Goal: Task Accomplishment & Management: Manage account settings

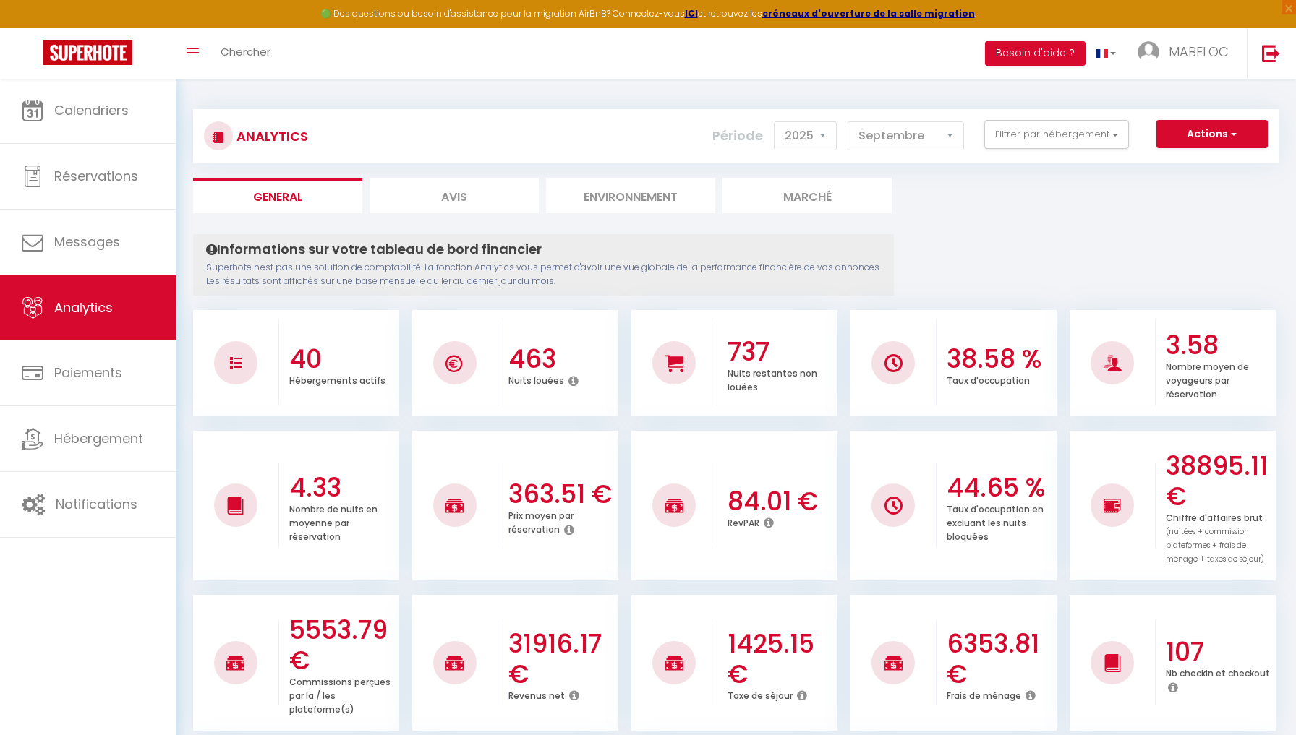
select select "2025"
select select "9"
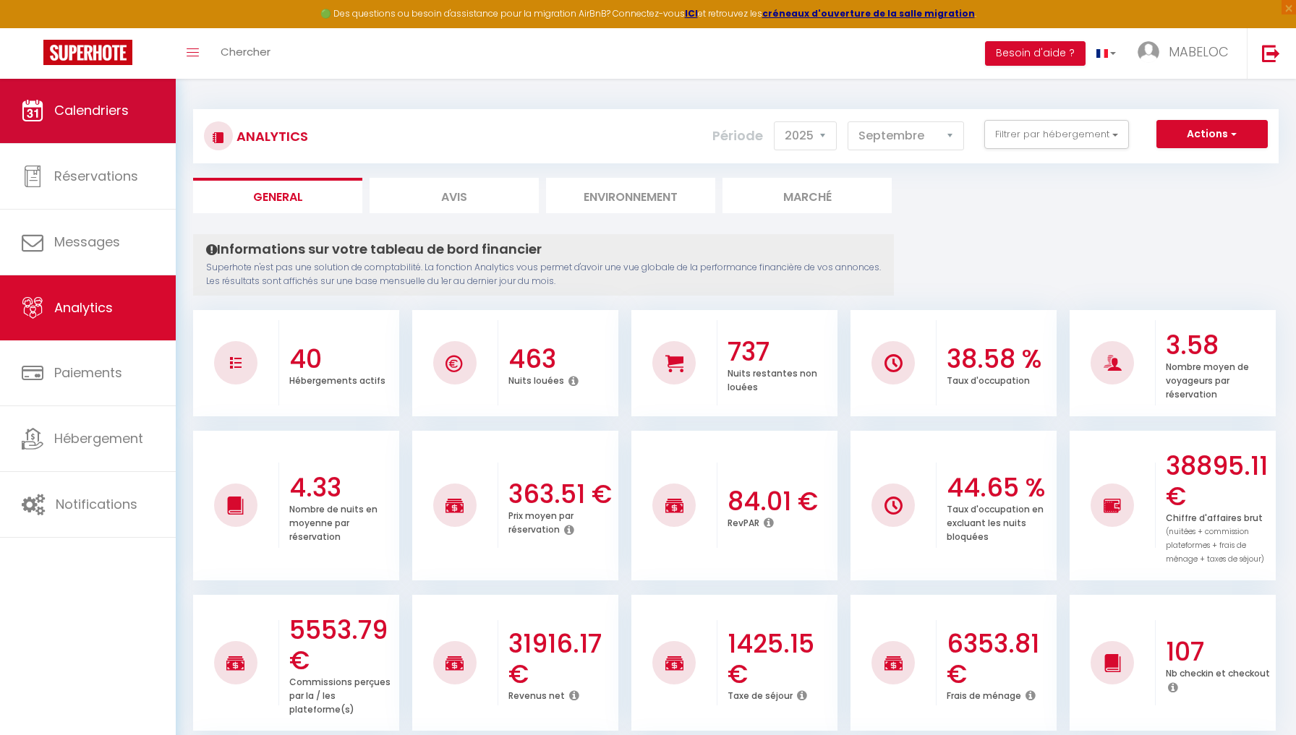
click at [136, 103] on link "Calendriers" at bounding box center [88, 110] width 176 height 65
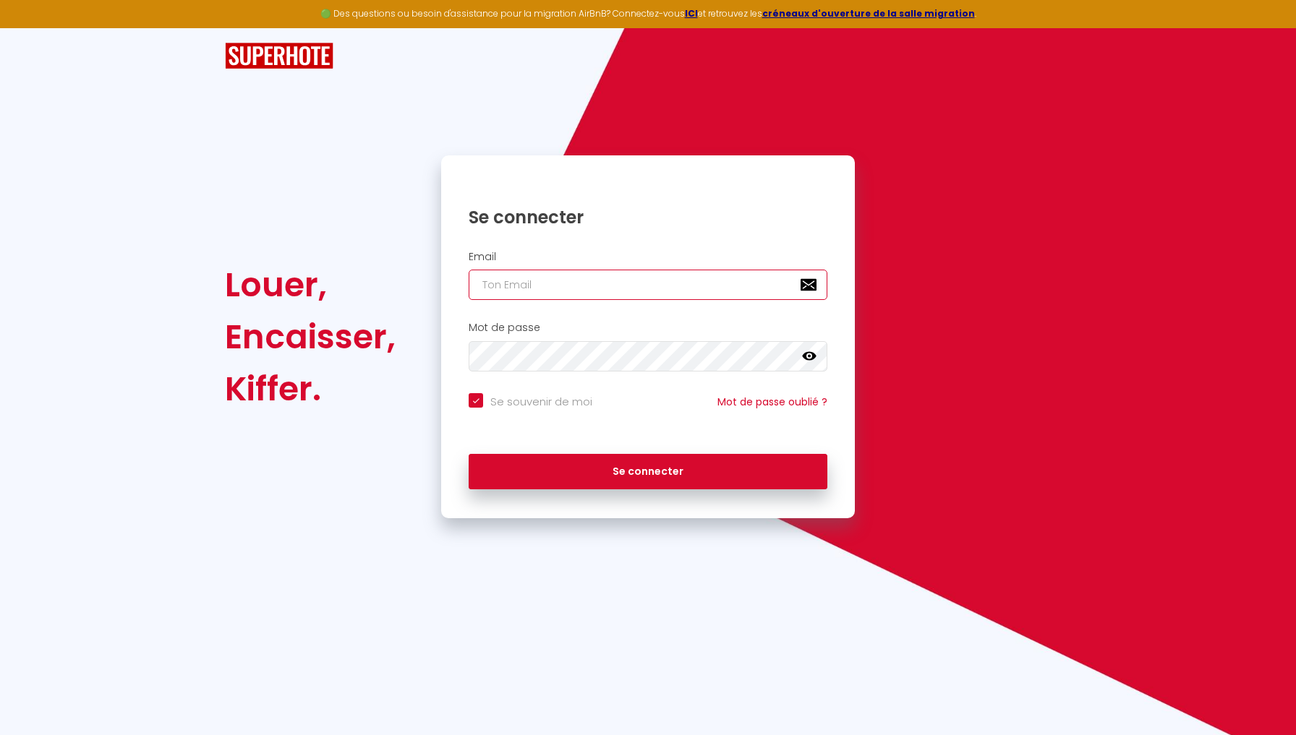
type input "[EMAIL_ADDRESS][DOMAIN_NAME]"
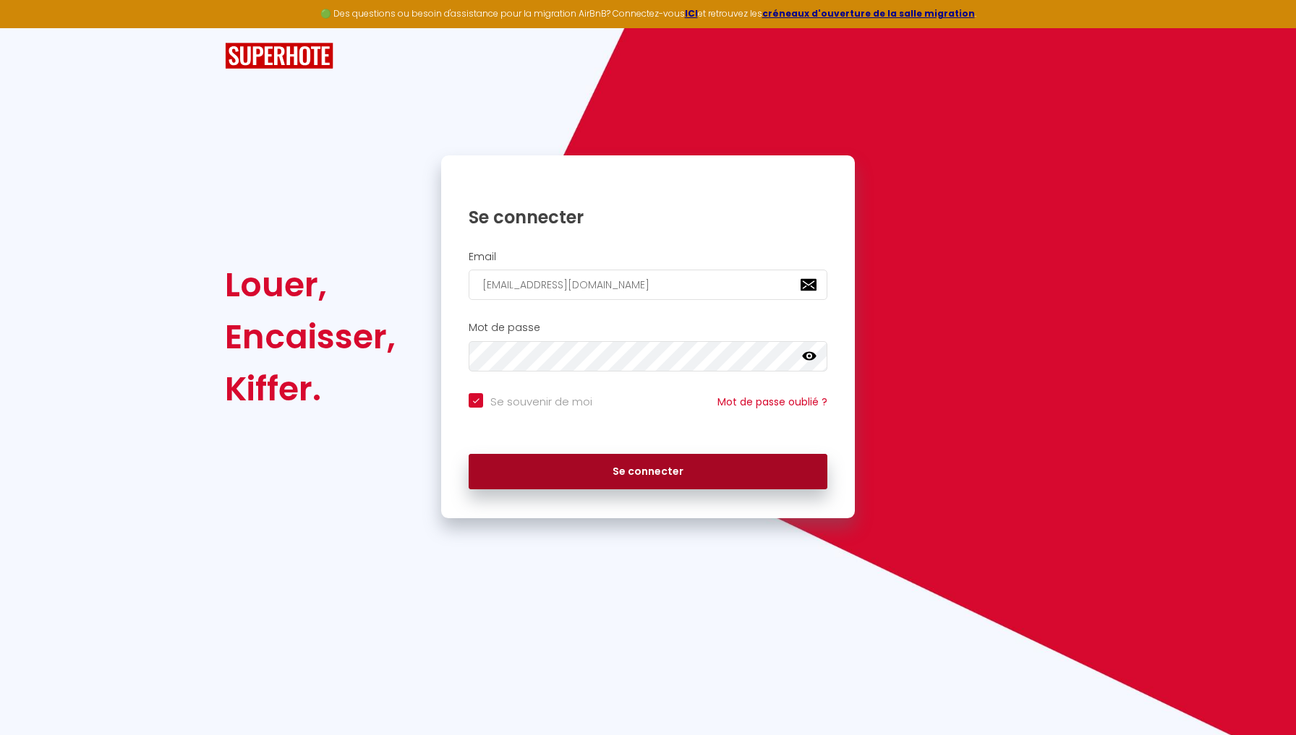
click at [603, 468] on button "Se connecter" at bounding box center [647, 472] width 359 height 36
checkbox input "true"
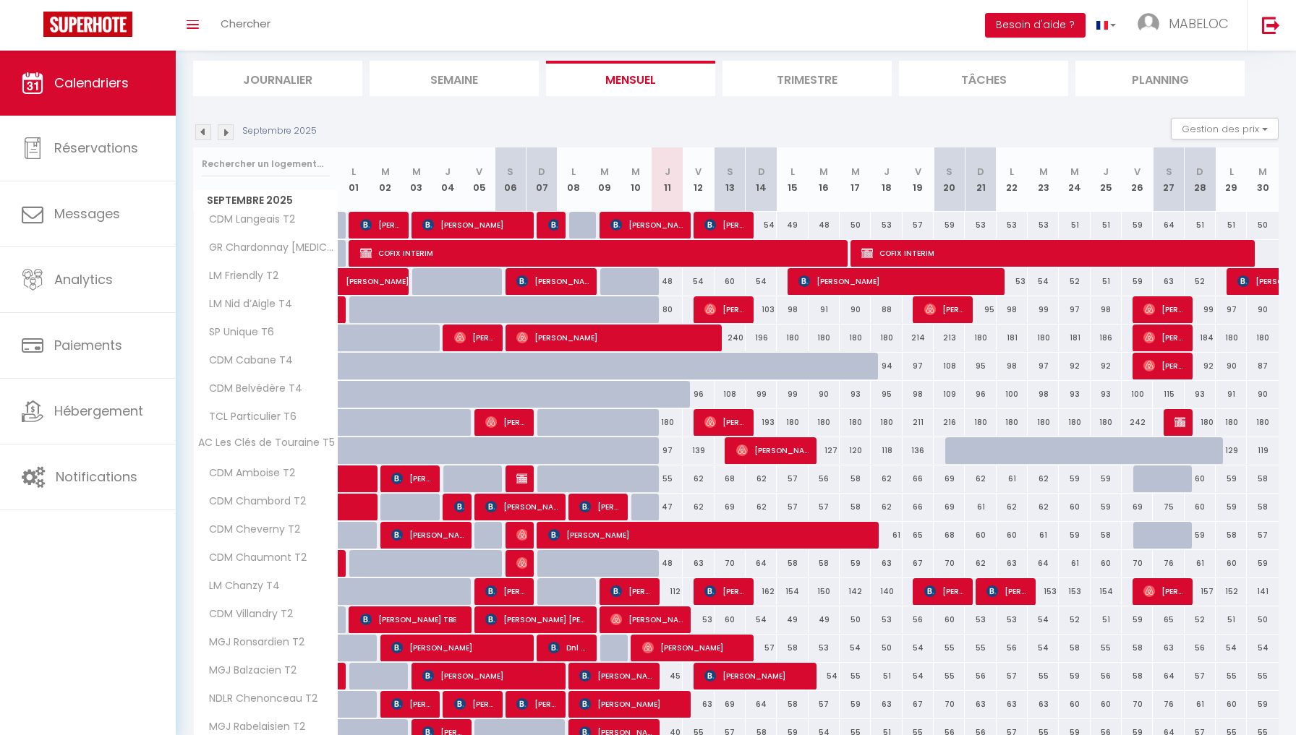
scroll to position [92, 0]
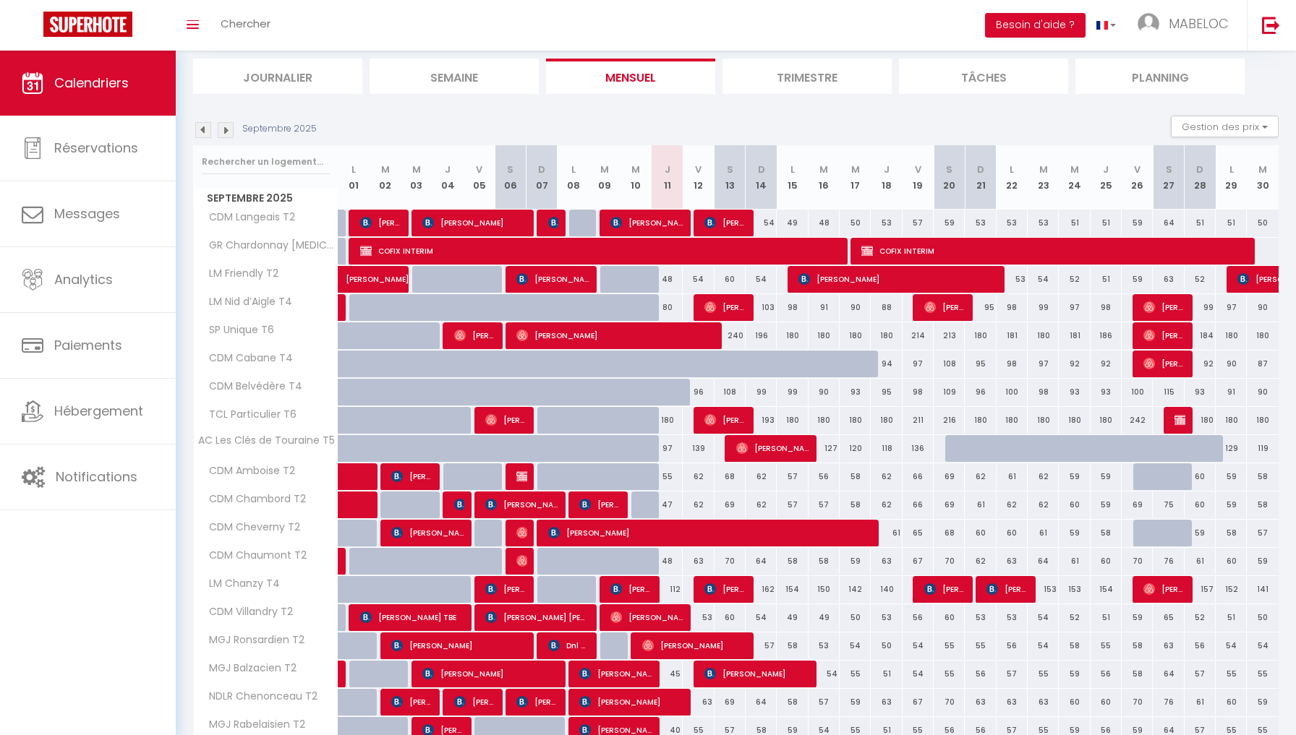
click at [225, 127] on img at bounding box center [226, 130] width 16 height 16
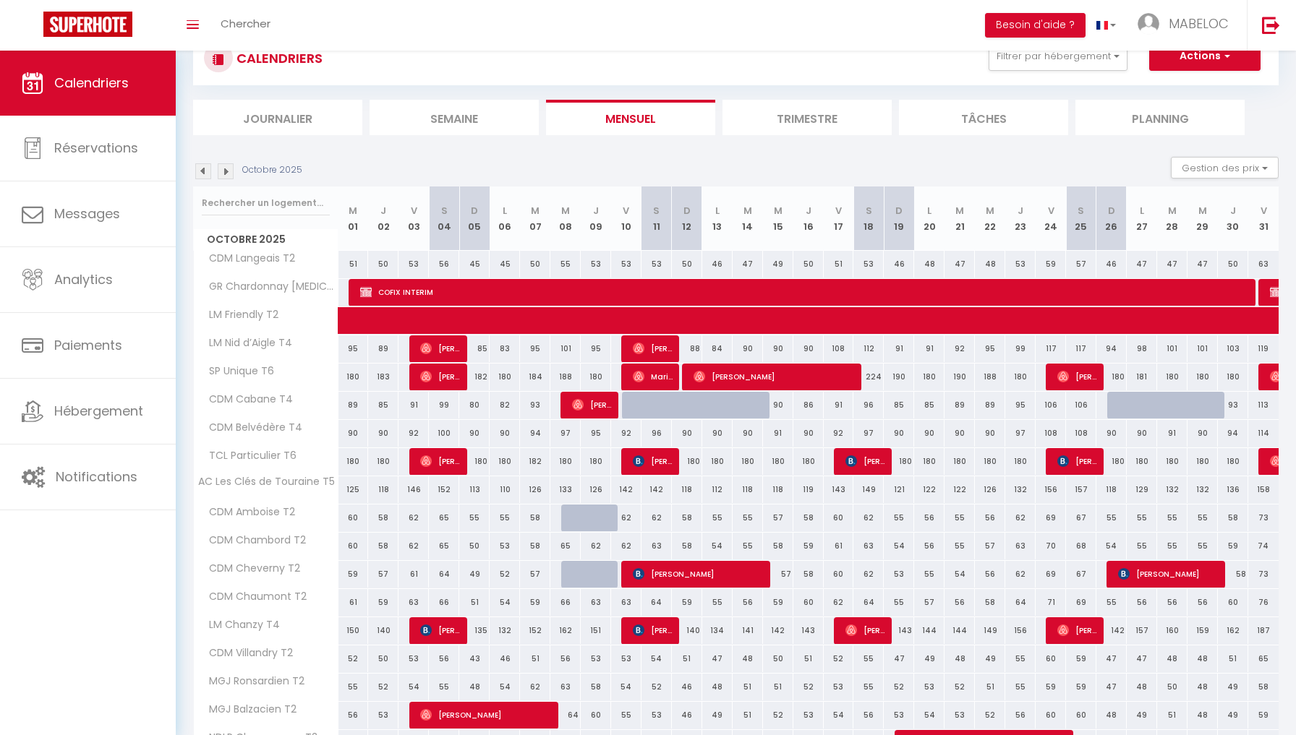
click at [225, 127] on li "Journalier" at bounding box center [277, 117] width 169 height 35
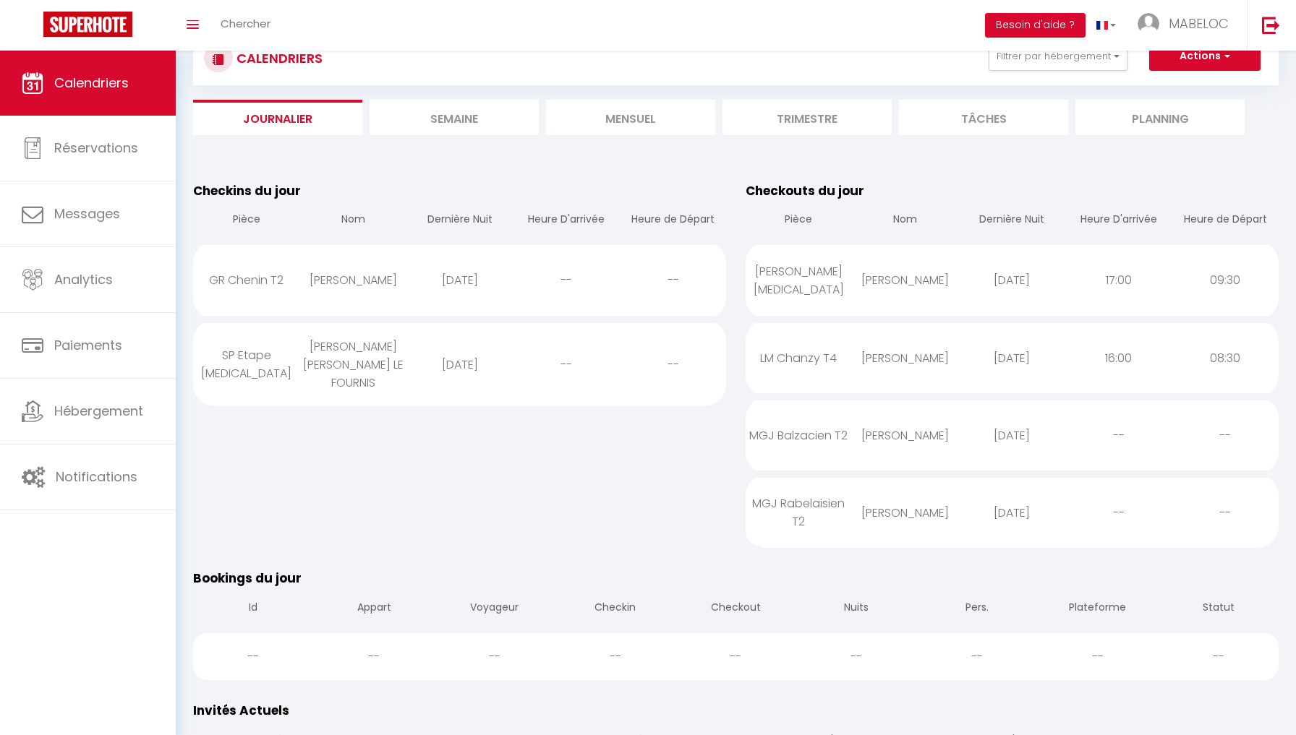
click at [580, 119] on li "Mensuel" at bounding box center [630, 117] width 169 height 35
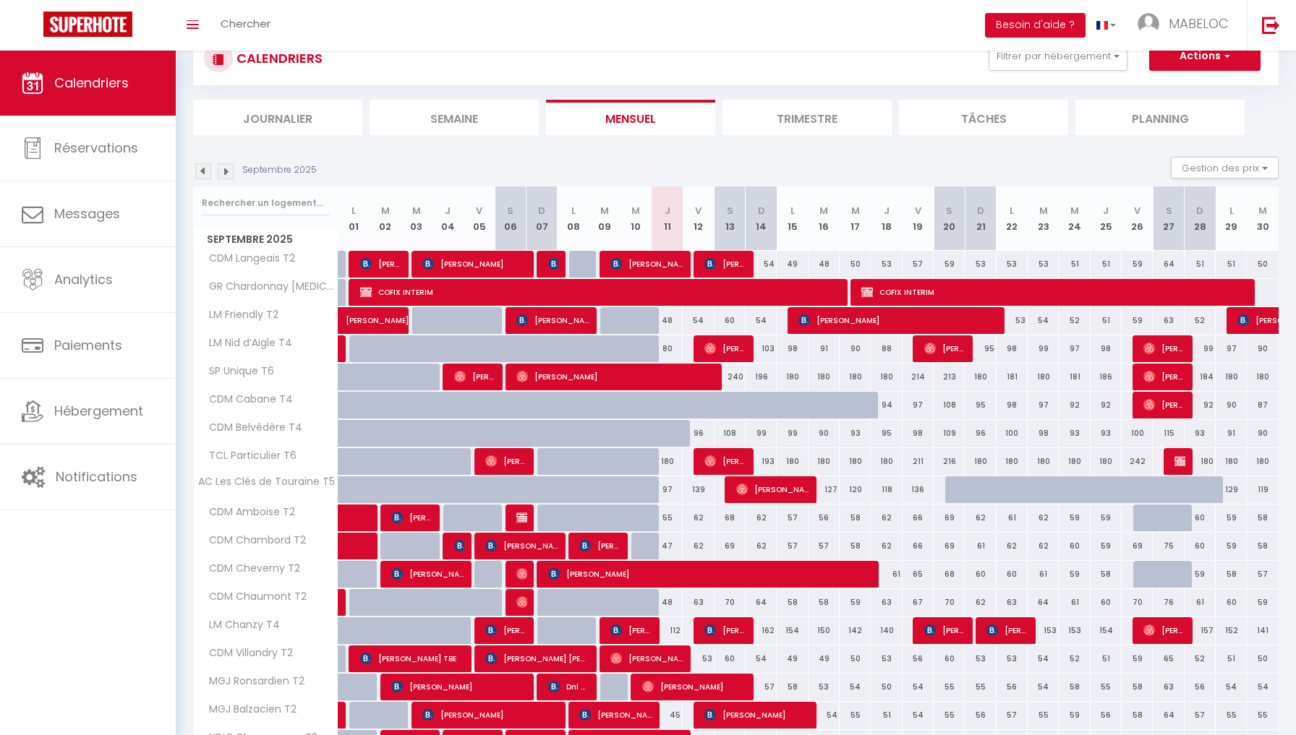
click at [229, 171] on img at bounding box center [226, 171] width 16 height 16
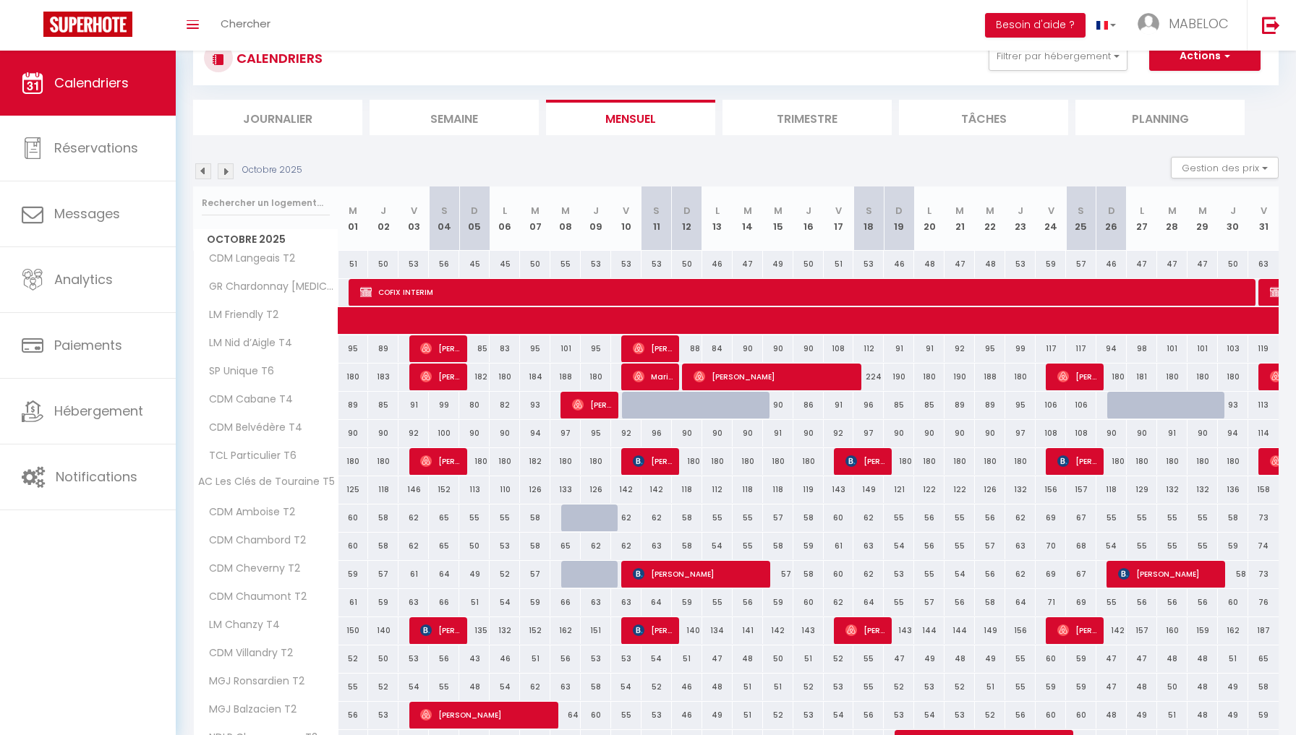
click at [229, 171] on img at bounding box center [226, 171] width 16 height 16
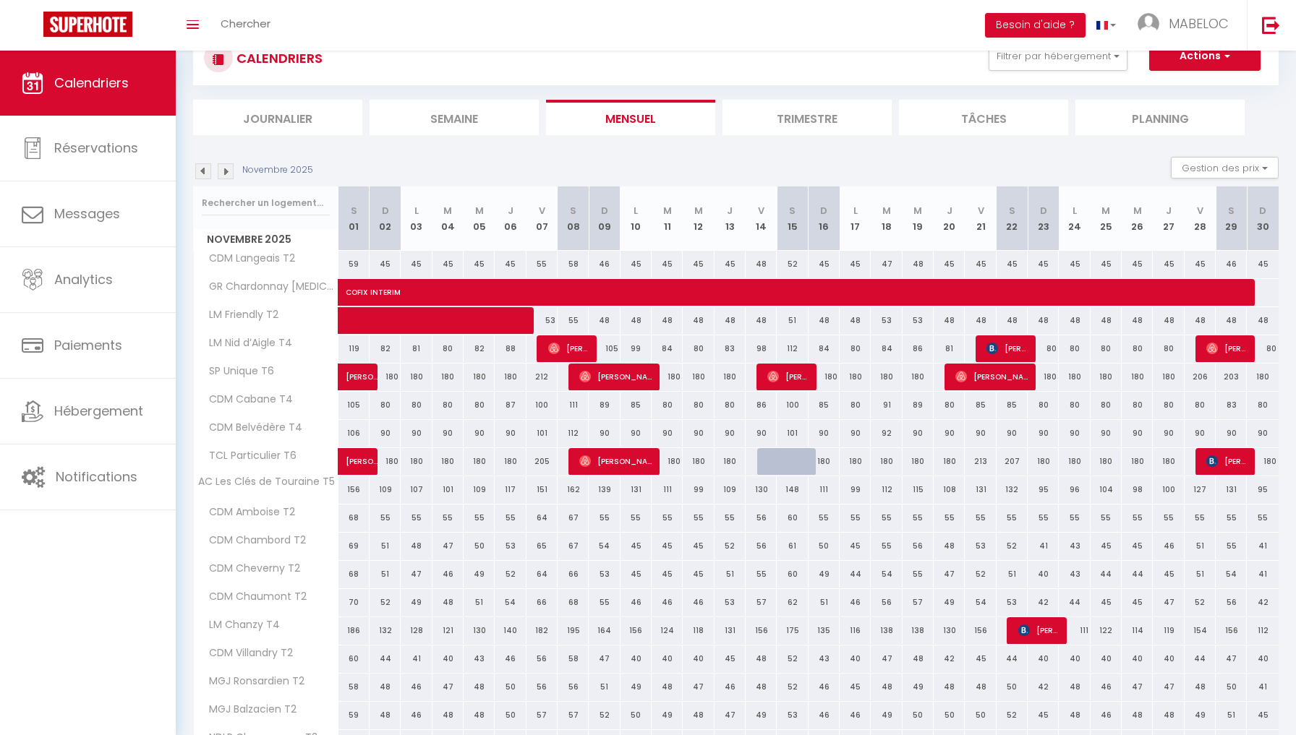
click at [228, 172] on img at bounding box center [226, 171] width 16 height 16
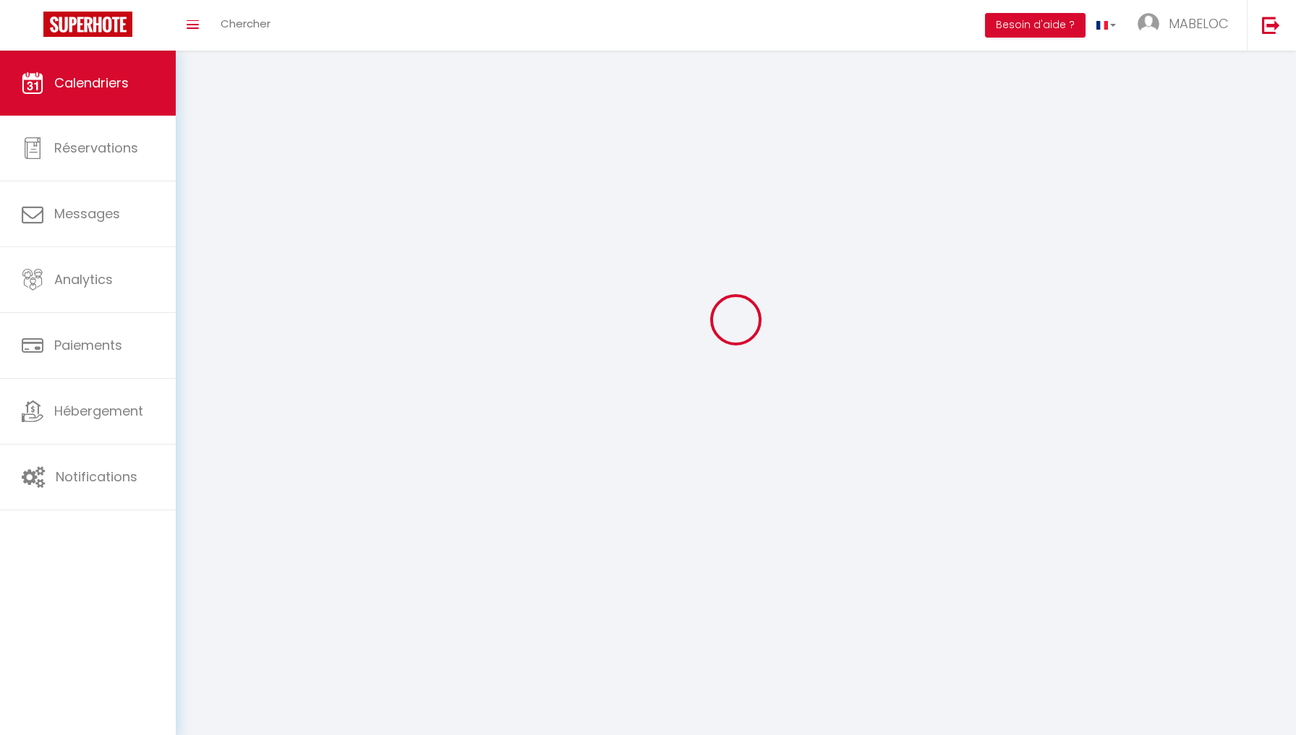
select select
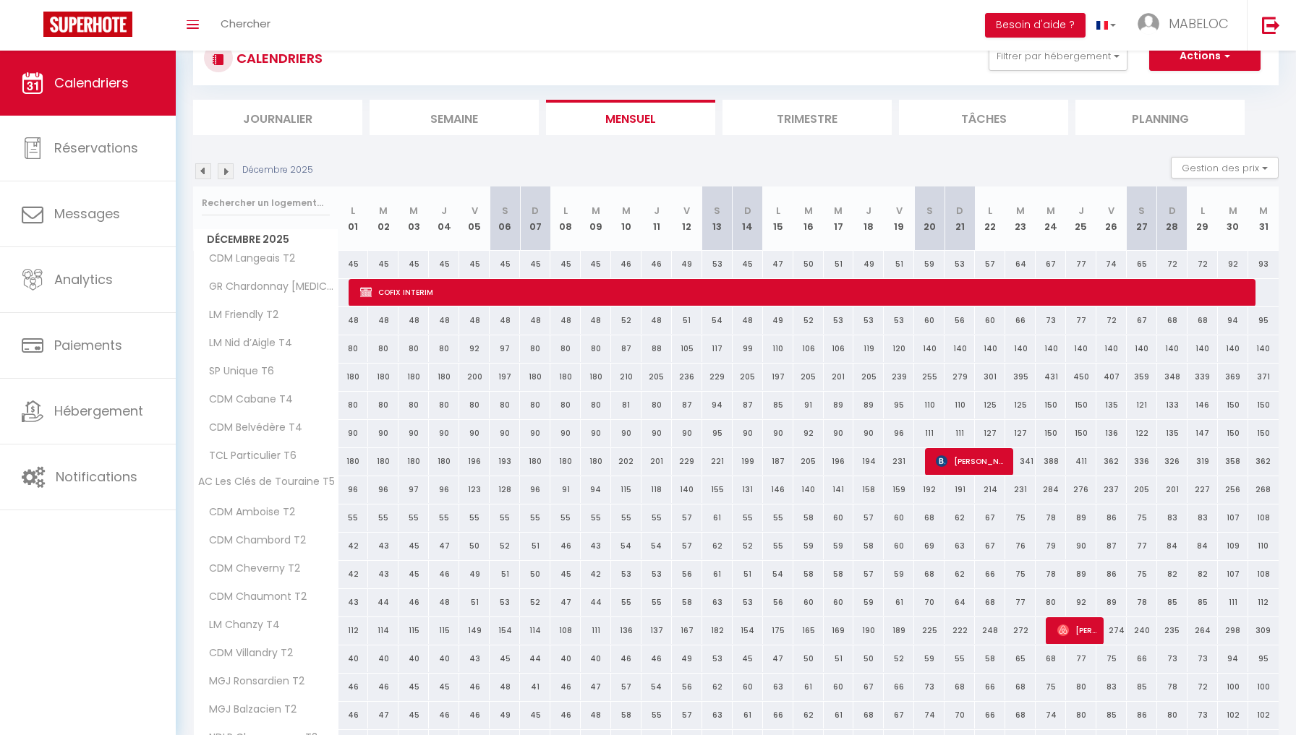
click at [947, 458] on img at bounding box center [942, 461] width 12 height 12
select select "OK"
select select "0"
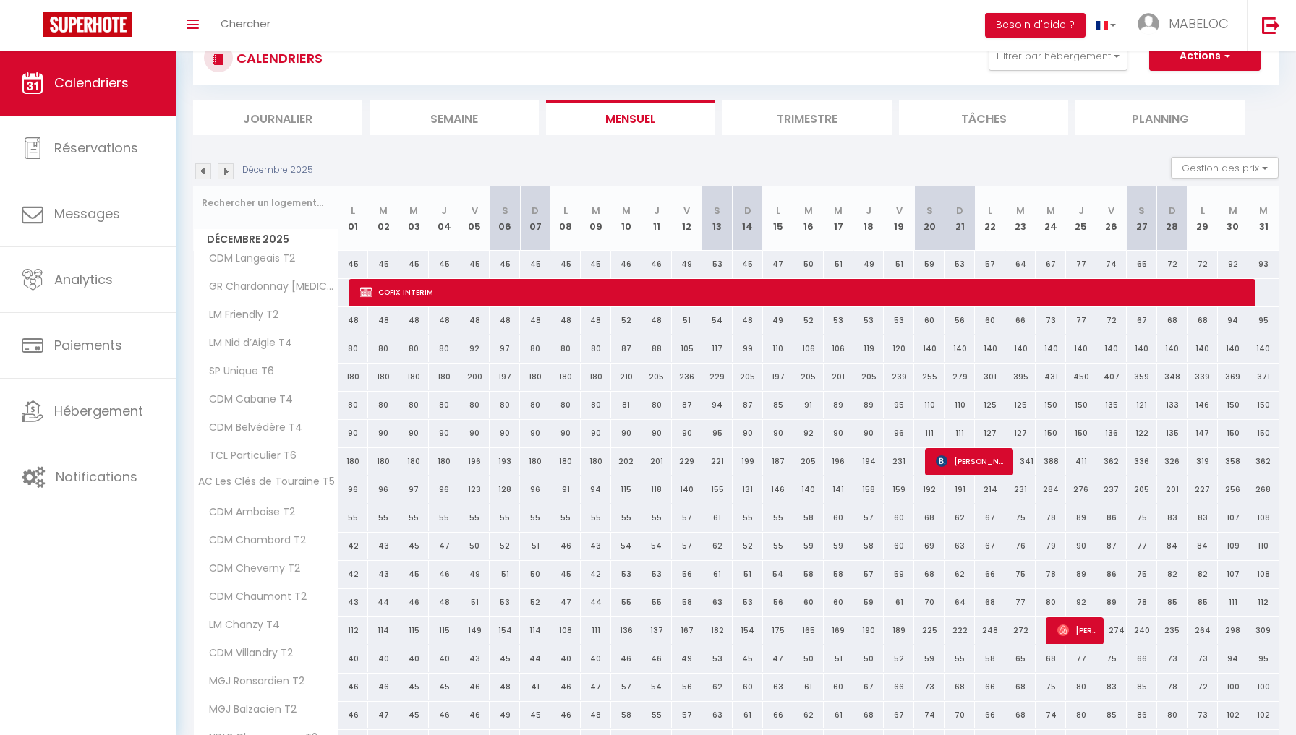
select select "1"
select select
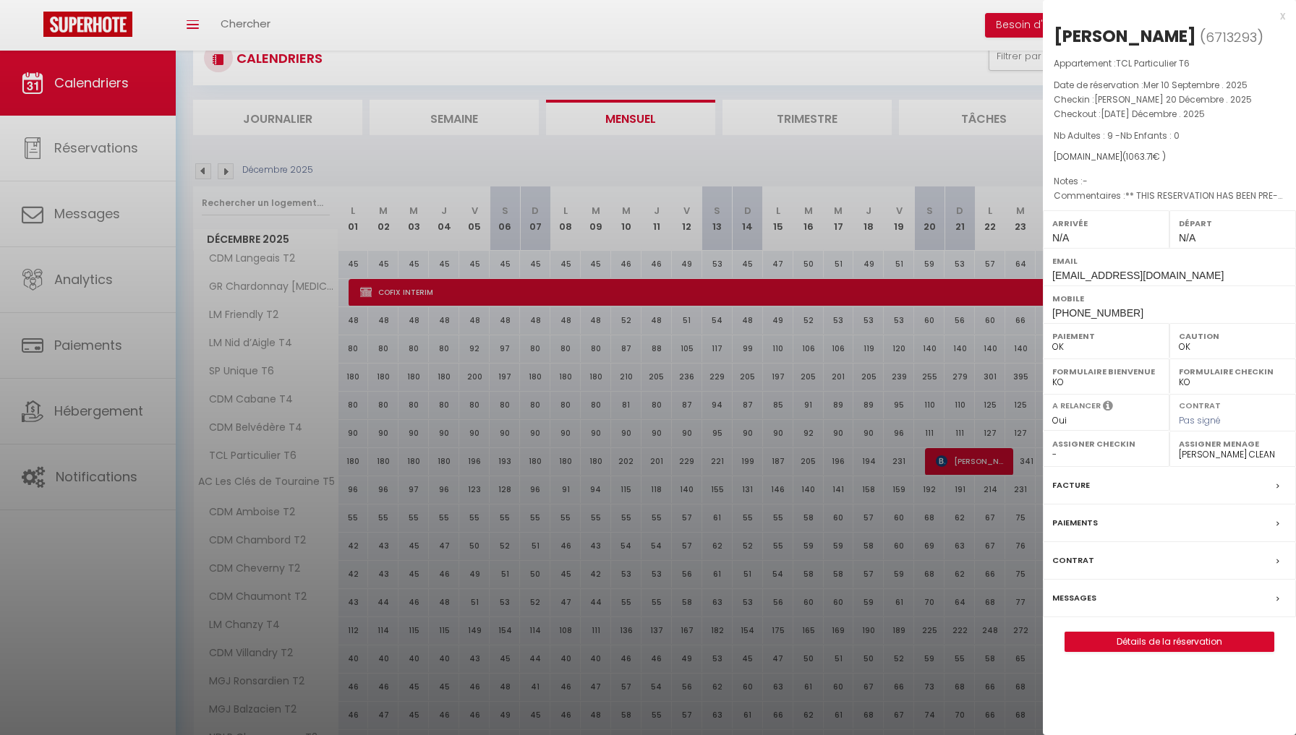
click at [879, 463] on div at bounding box center [648, 367] width 1296 height 735
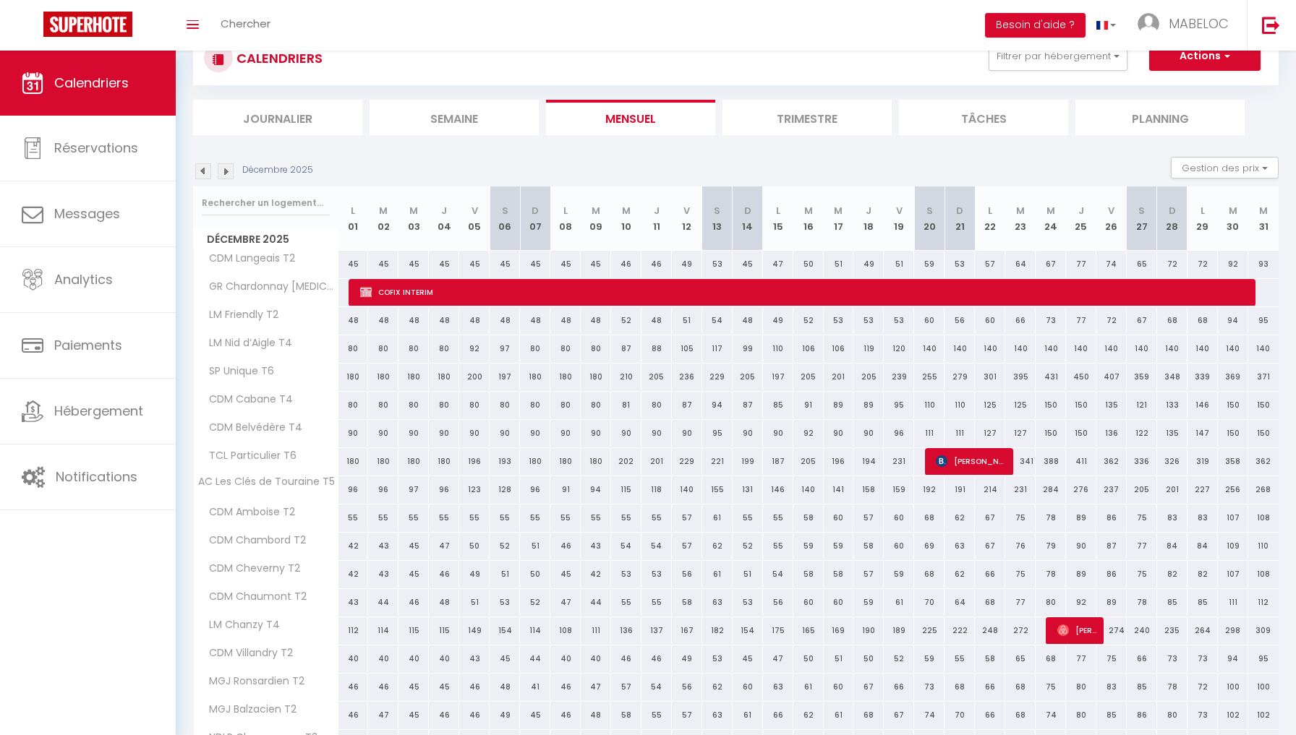
click at [962, 463] on span "[PERSON_NAME]" at bounding box center [971, 461] width 71 height 27
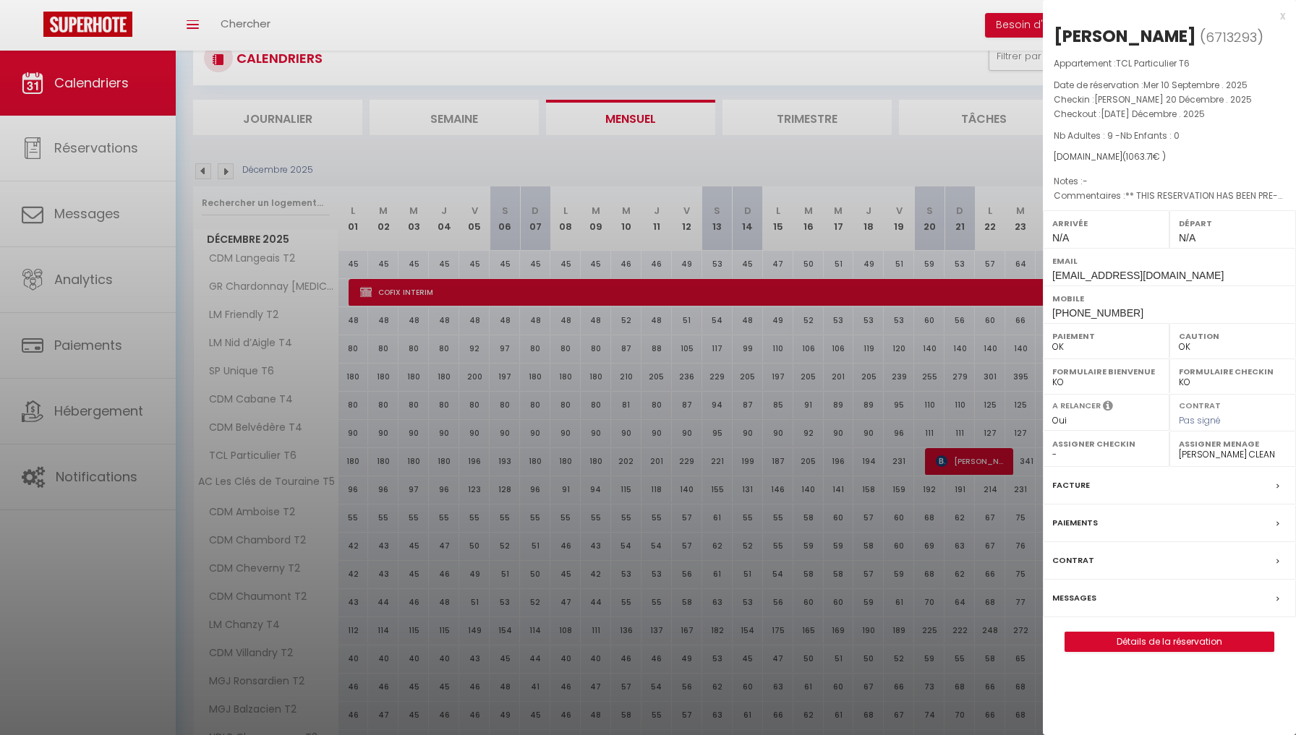
click at [957, 540] on div at bounding box center [648, 367] width 1296 height 735
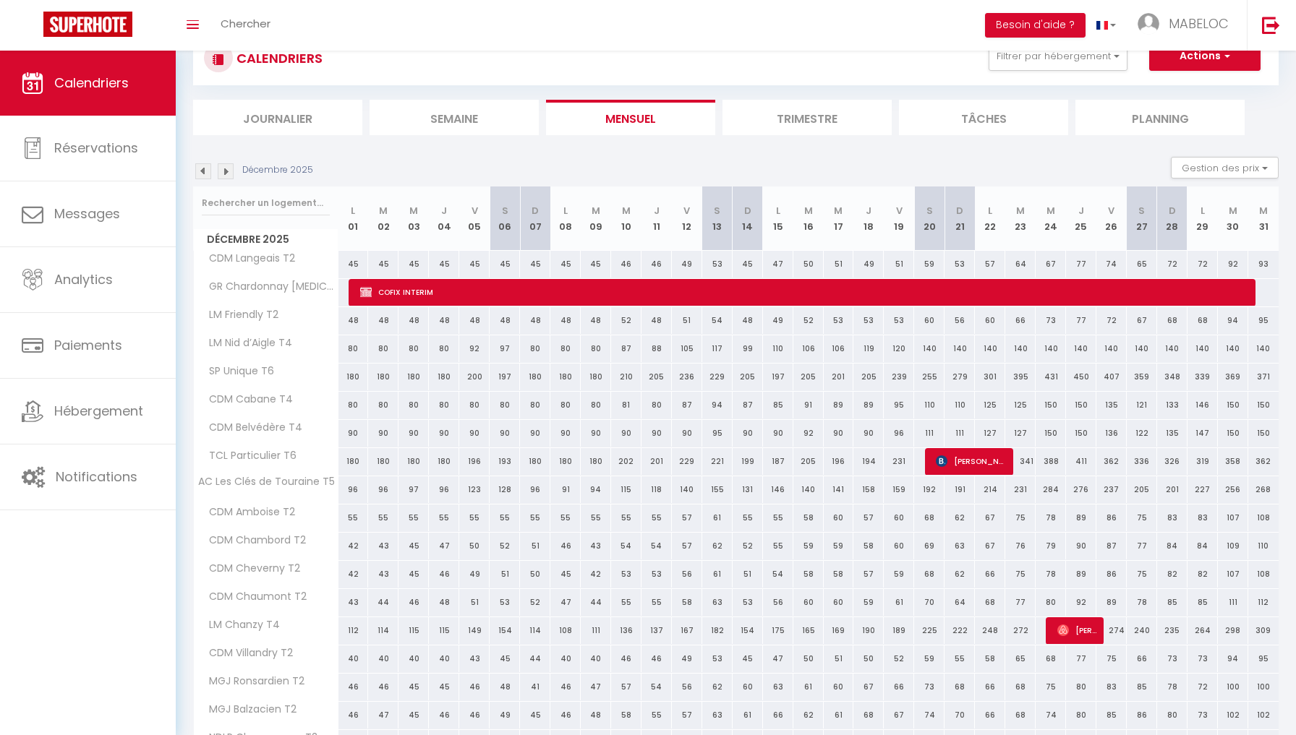
click at [1087, 622] on span "[PERSON_NAME]" at bounding box center [1077, 630] width 40 height 27
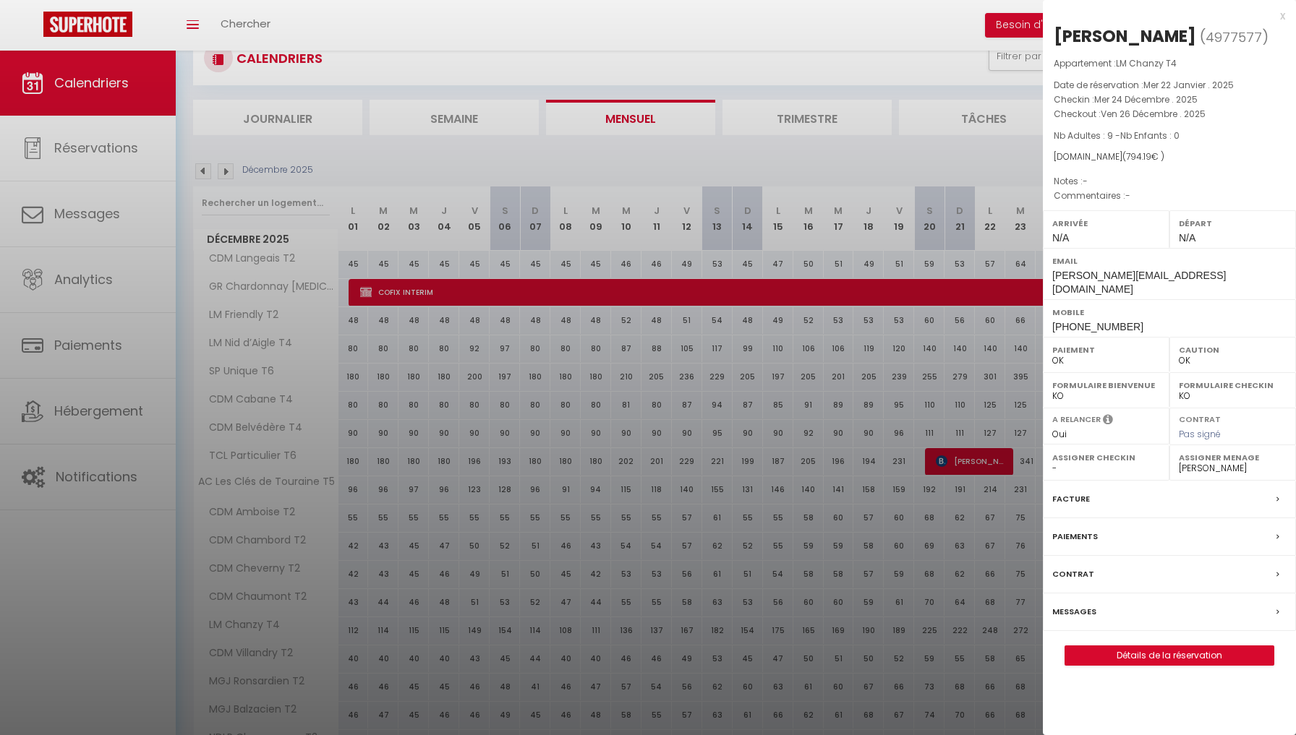
click at [933, 572] on div at bounding box center [648, 367] width 1296 height 735
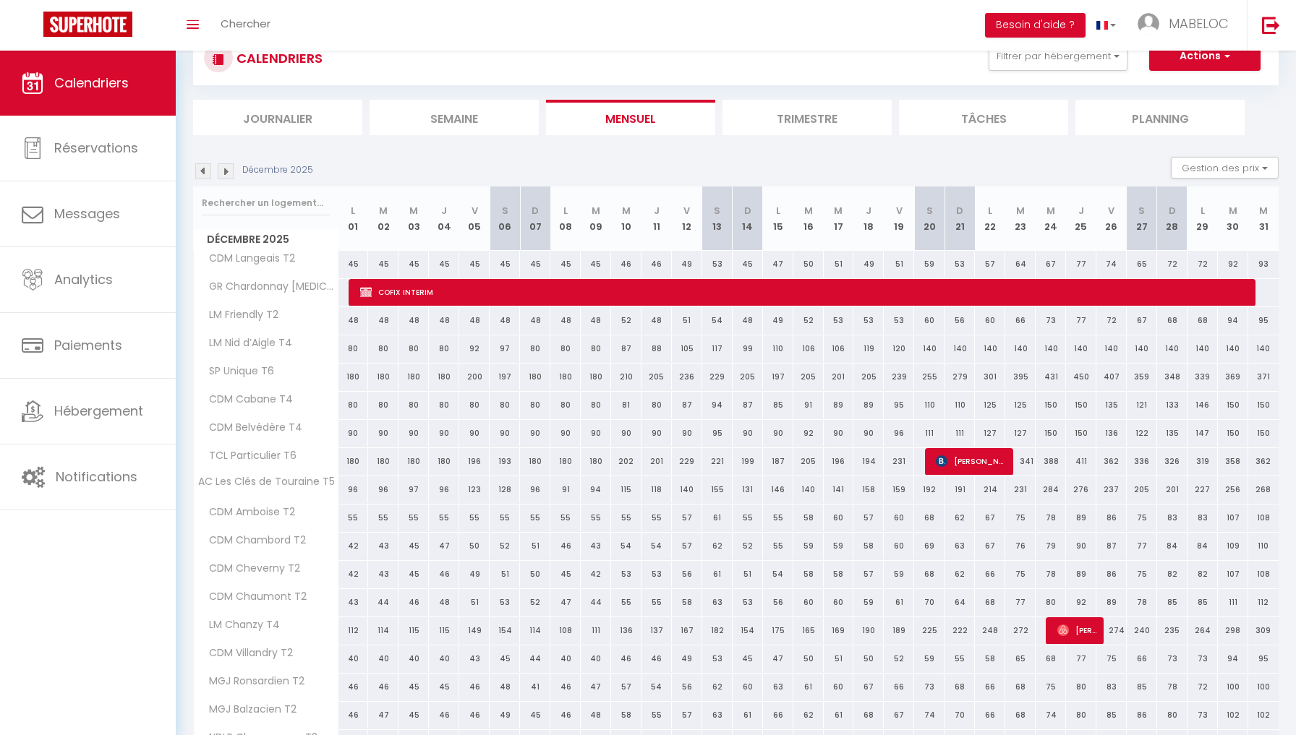
click at [1089, 629] on span "[PERSON_NAME]" at bounding box center [1077, 630] width 40 height 27
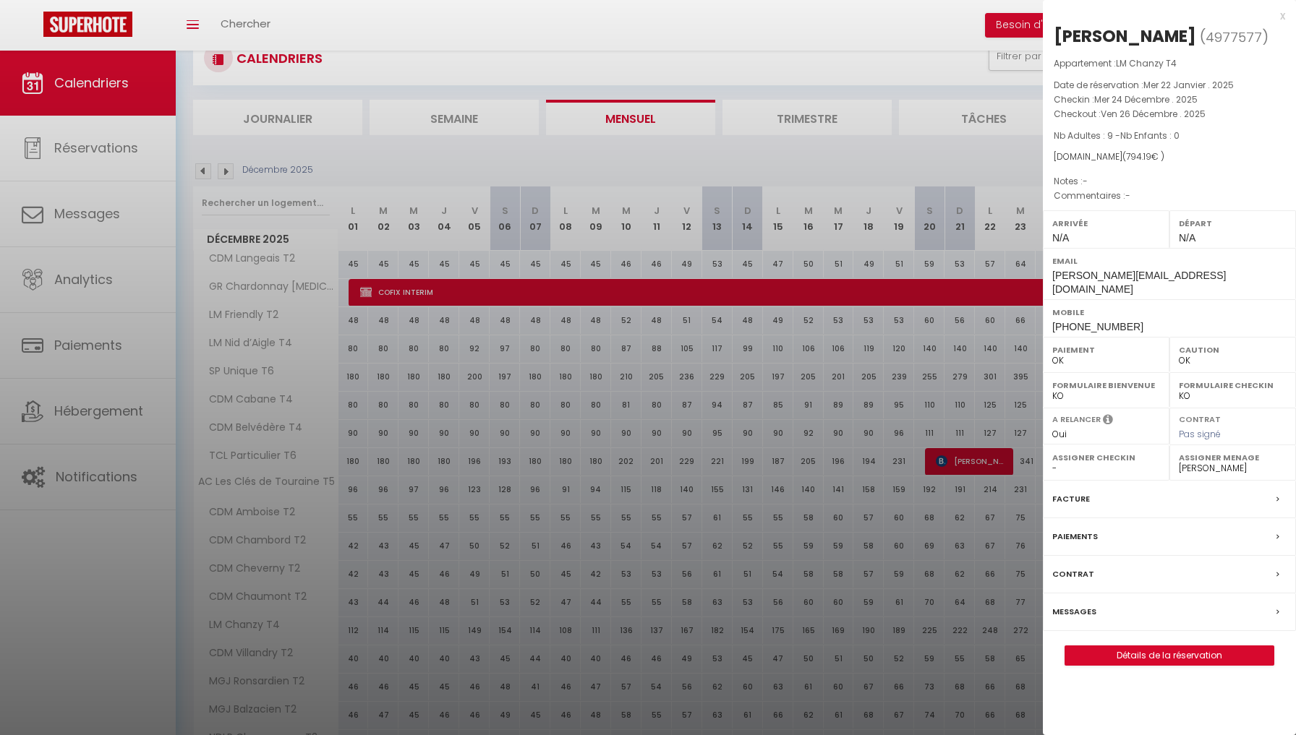
click at [961, 568] on div at bounding box center [648, 367] width 1296 height 735
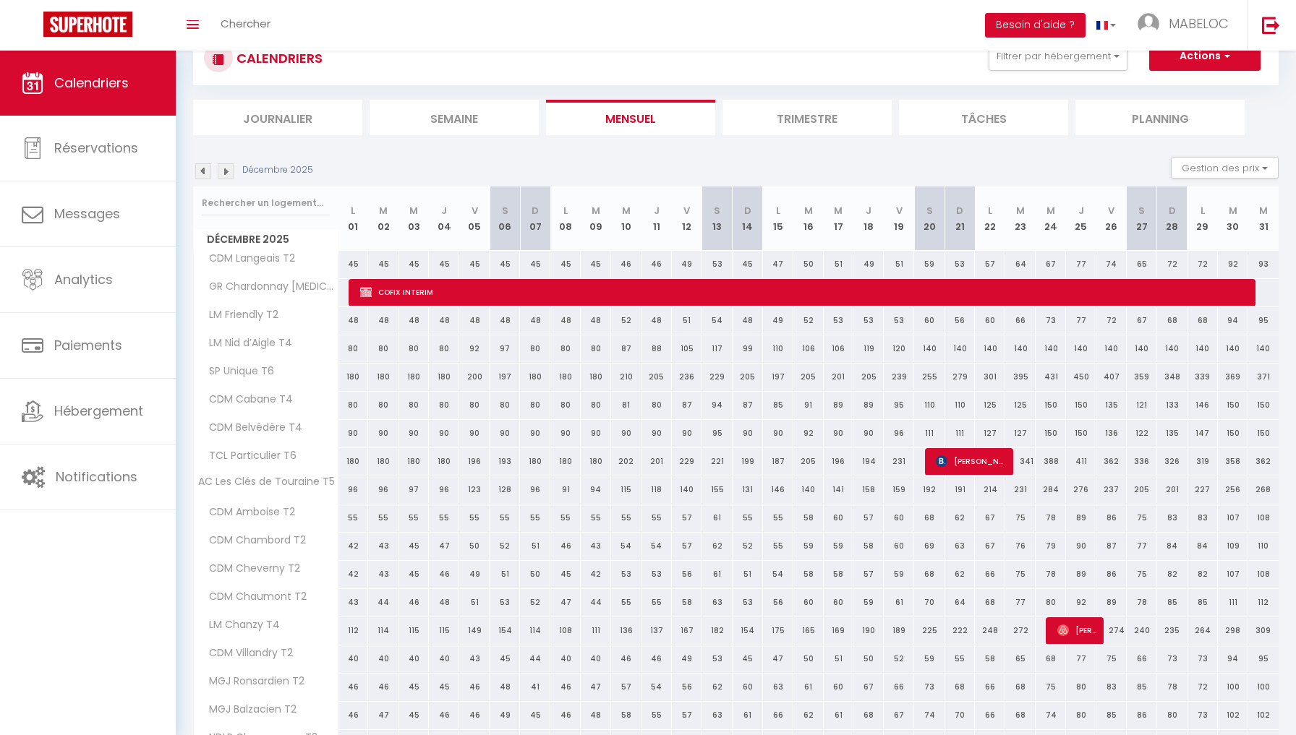
click at [964, 461] on span "[PERSON_NAME]" at bounding box center [971, 461] width 71 height 27
select select "48895"
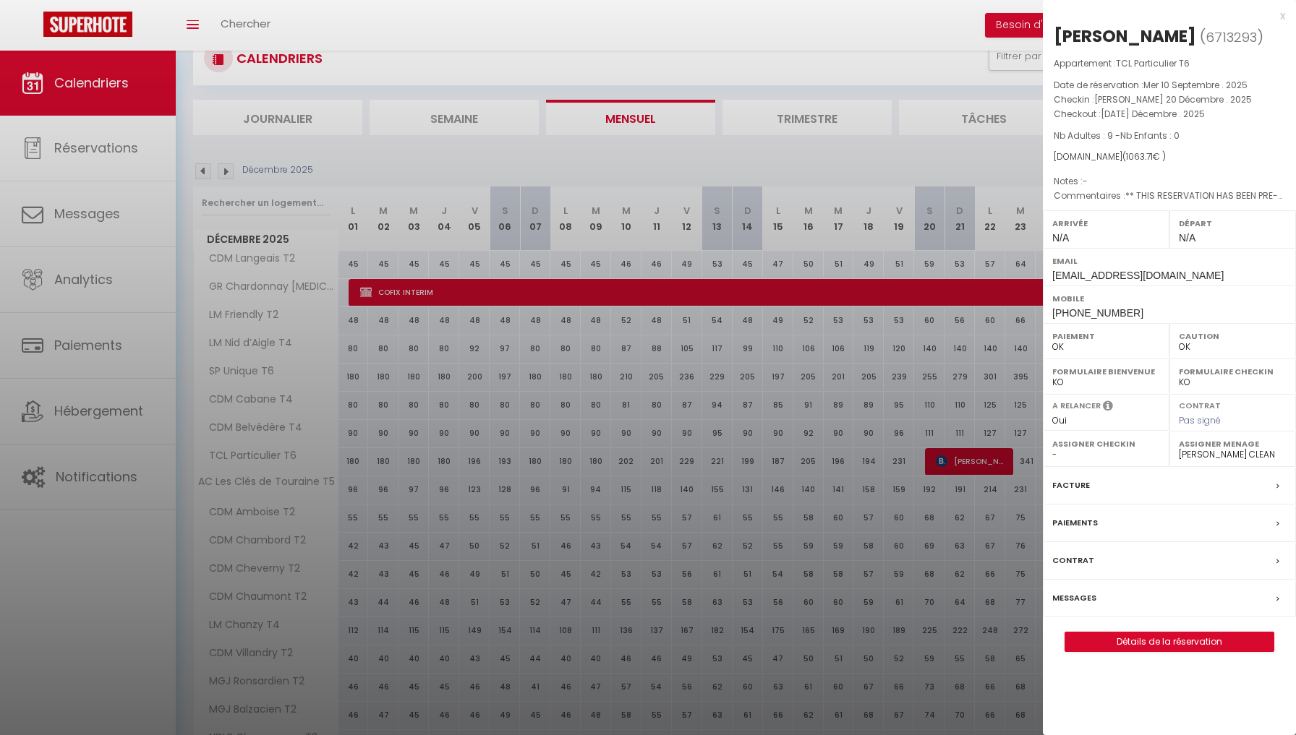
click at [863, 492] on div at bounding box center [648, 367] width 1296 height 735
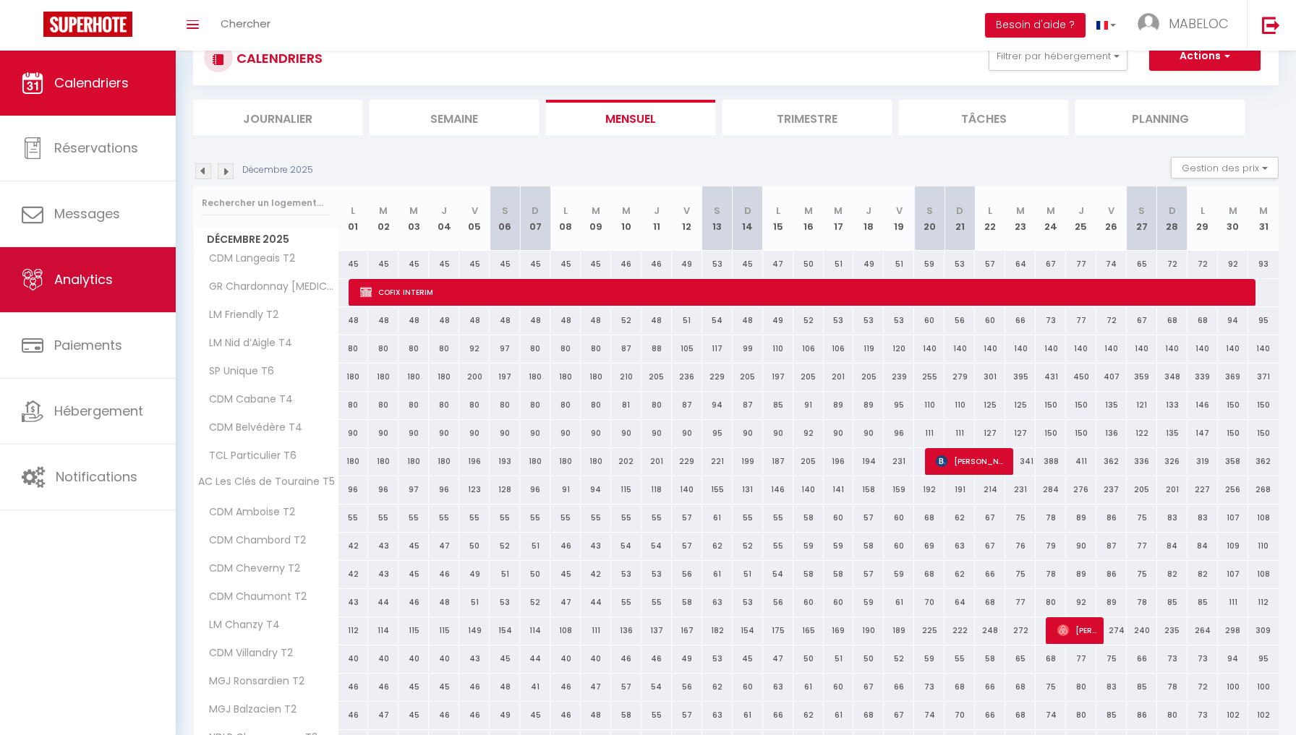
click at [95, 259] on link "Analytics" at bounding box center [88, 279] width 176 height 65
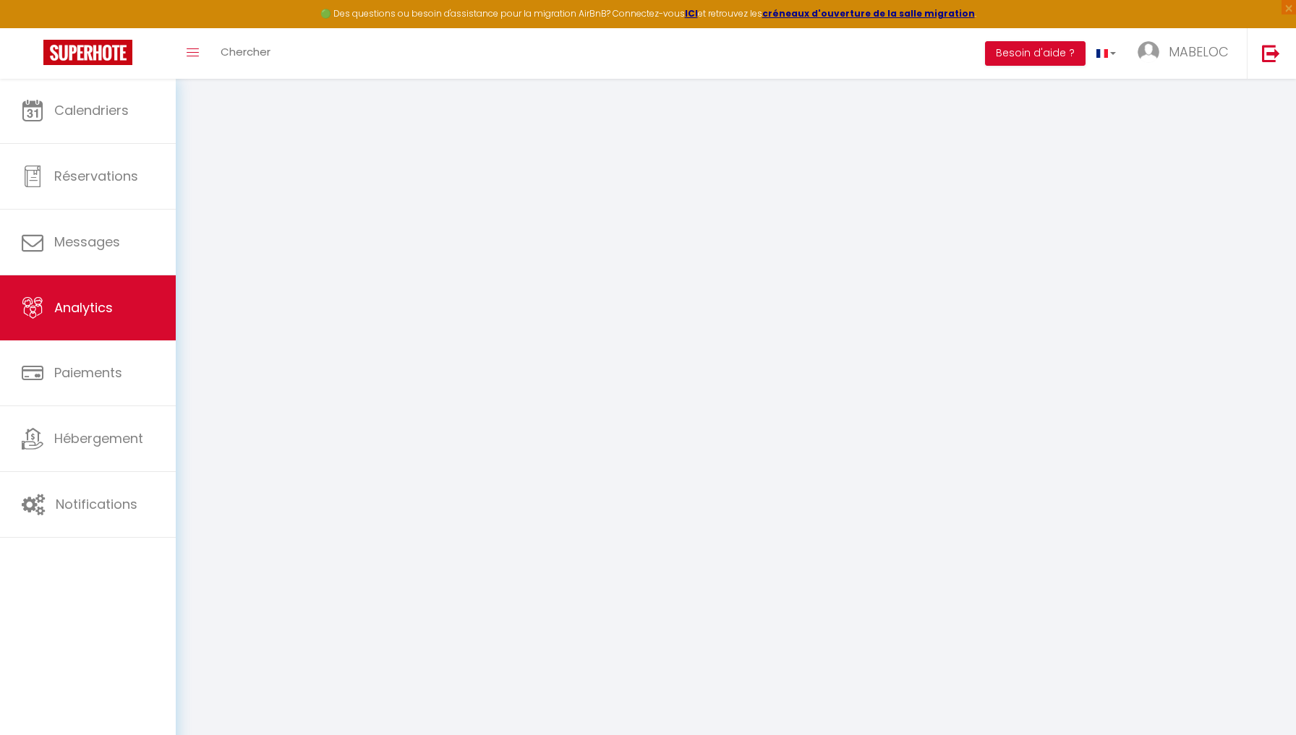
select select "2025"
select select "9"
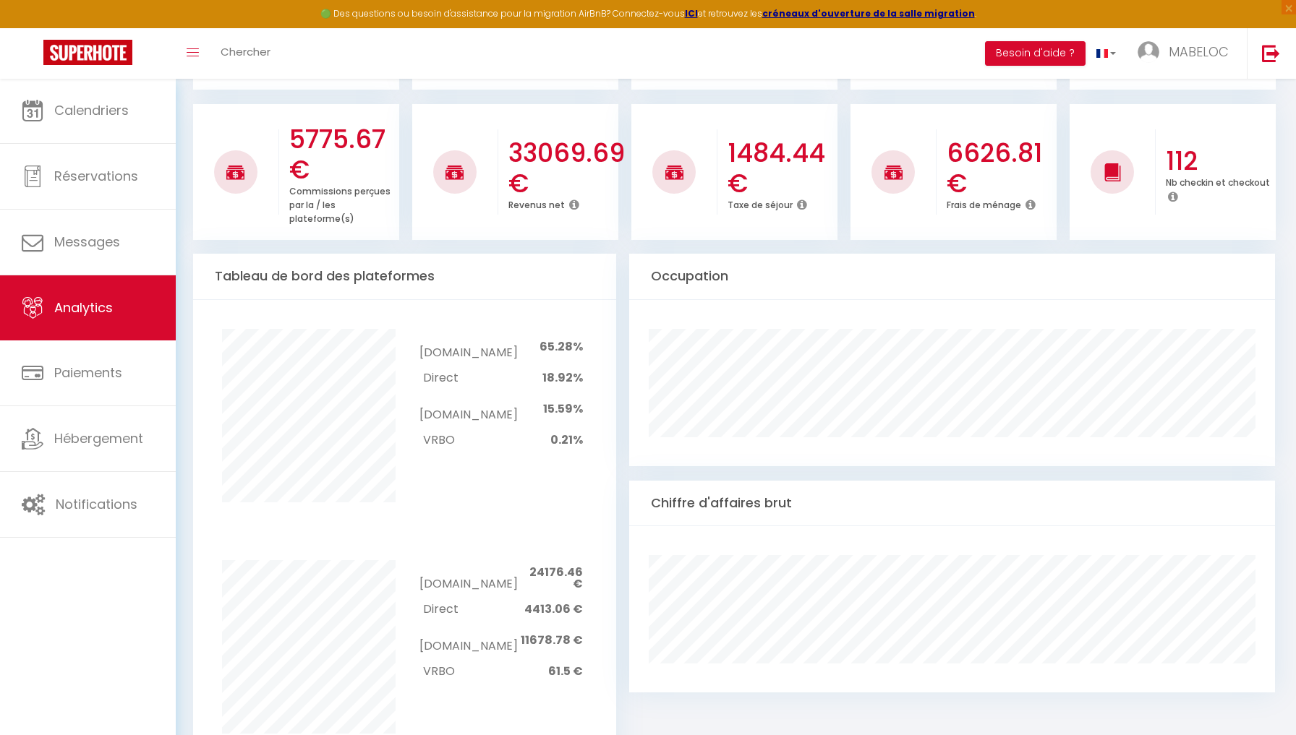
scroll to position [1079, 0]
